Goal: Register for event/course

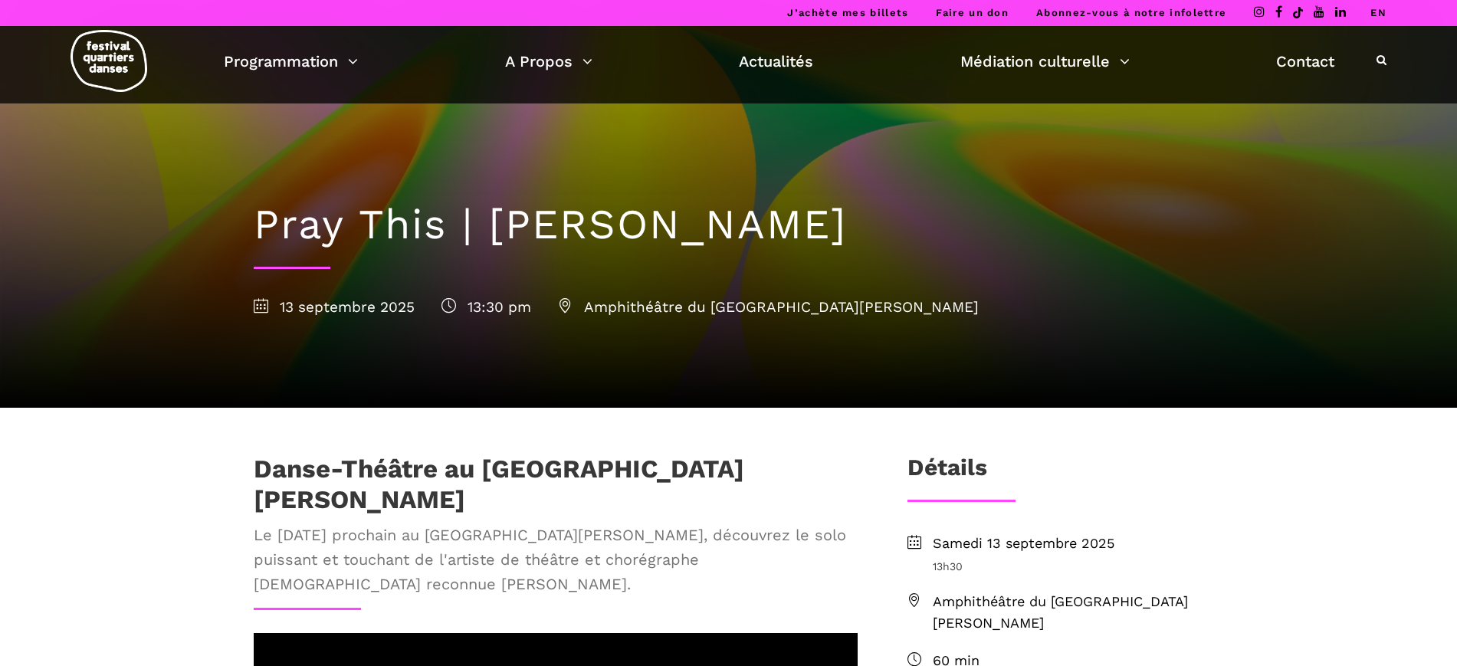
scroll to position [96, 0]
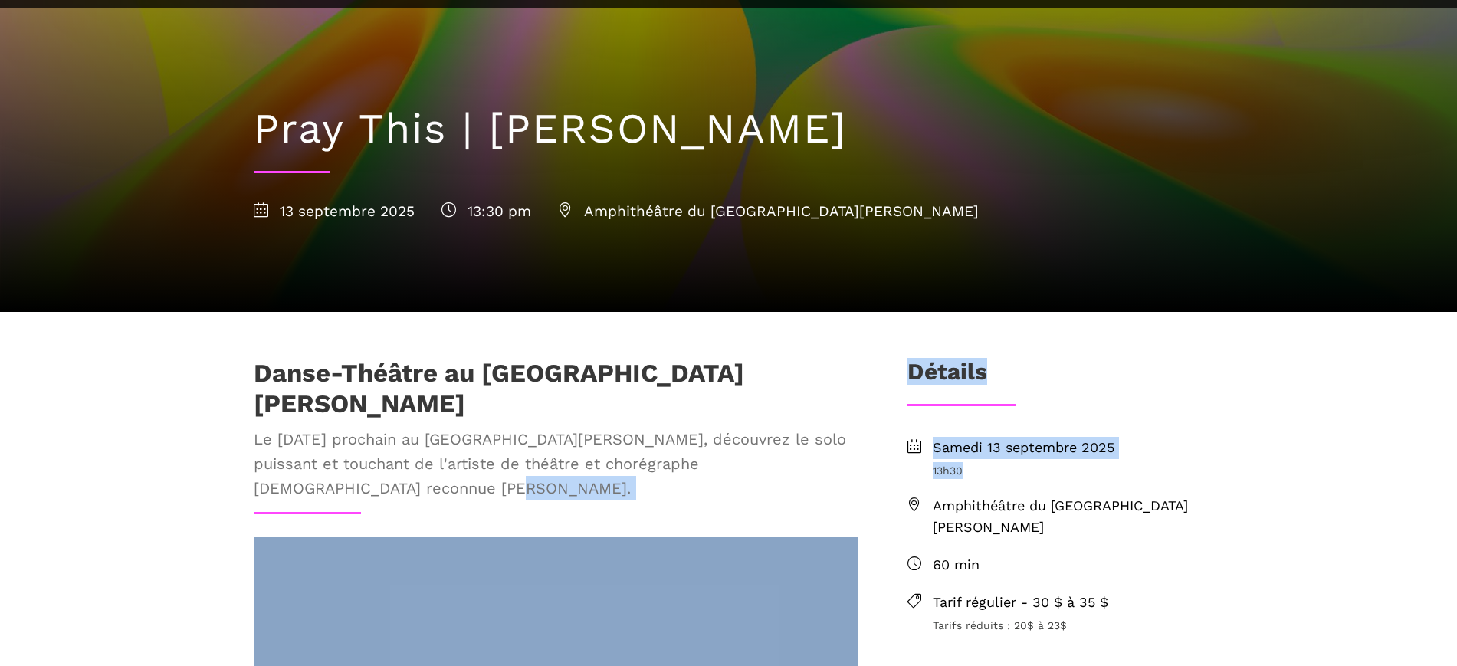
drag, startPoint x: 987, startPoint y: 468, endPoint x: 852, endPoint y: 464, distance: 135.7
click at [911, 472] on li "[DATE] 13h30" at bounding box center [1056, 458] width 297 height 42
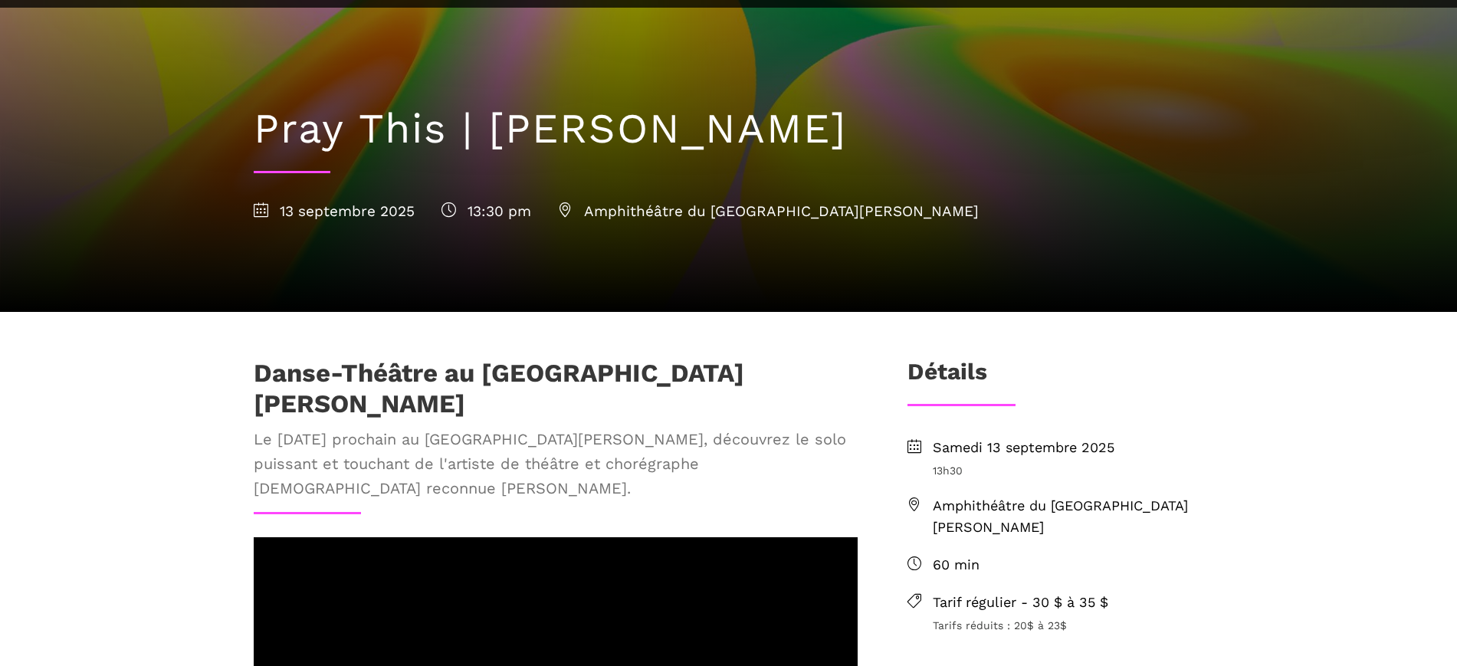
scroll to position [192, 0]
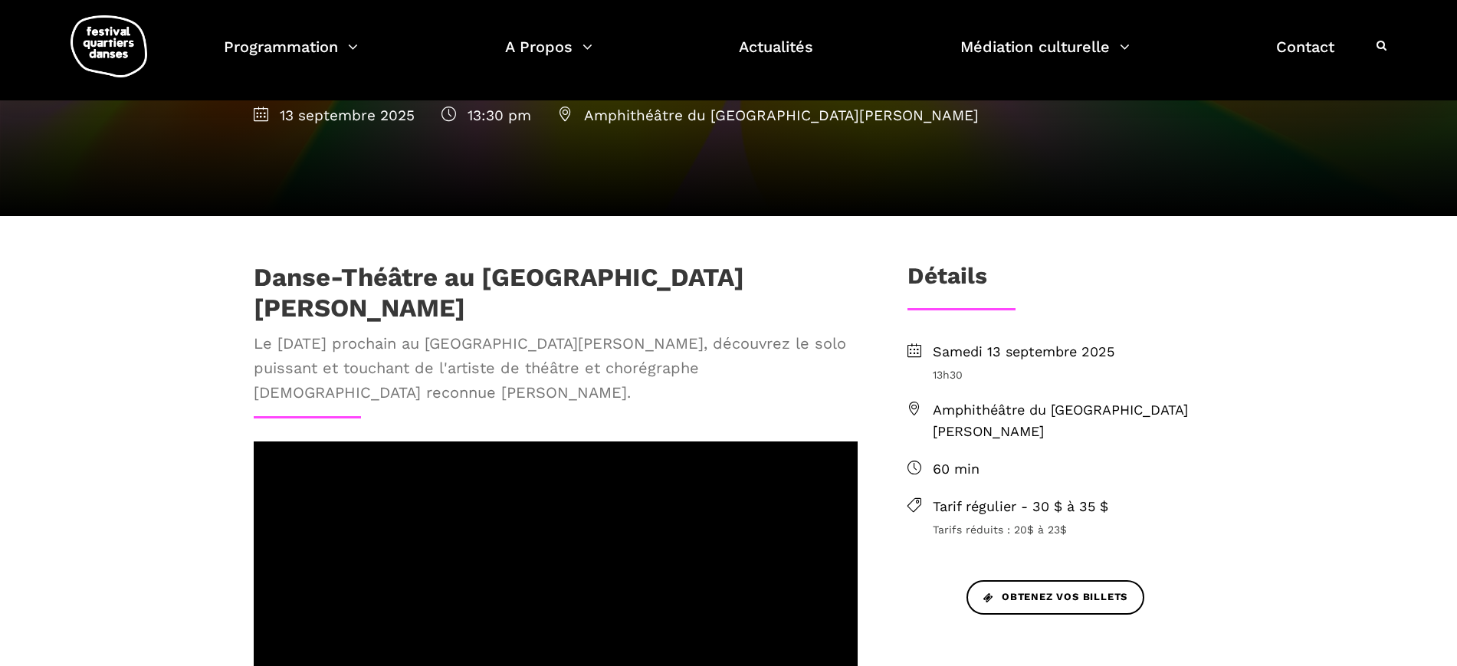
drag, startPoint x: 1013, startPoint y: 425, endPoint x: 1010, endPoint y: 413, distance: 12.6
click at [1011, 422] on span "Amphithéâtre du [GEOGRAPHIC_DATA][PERSON_NAME]" at bounding box center [1068, 421] width 271 height 44
click at [1010, 412] on span "Amphithéâtre du [GEOGRAPHIC_DATA][PERSON_NAME]" at bounding box center [1068, 421] width 271 height 44
click at [1010, 409] on span "Amphithéâtre du [GEOGRAPHIC_DATA][PERSON_NAME]" at bounding box center [1068, 421] width 271 height 44
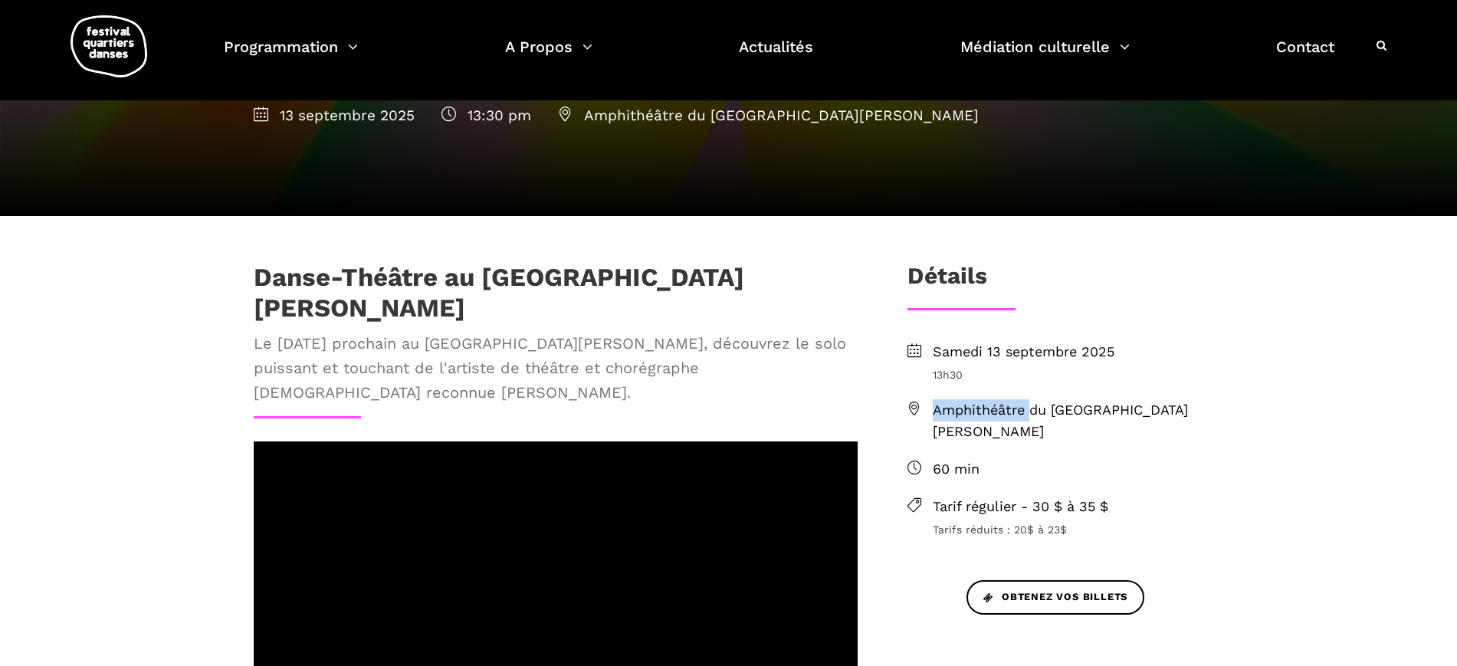
click at [996, 438] on span "Amphithéâtre du [GEOGRAPHIC_DATA][PERSON_NAME]" at bounding box center [1068, 421] width 271 height 44
